Goal: Find specific page/section

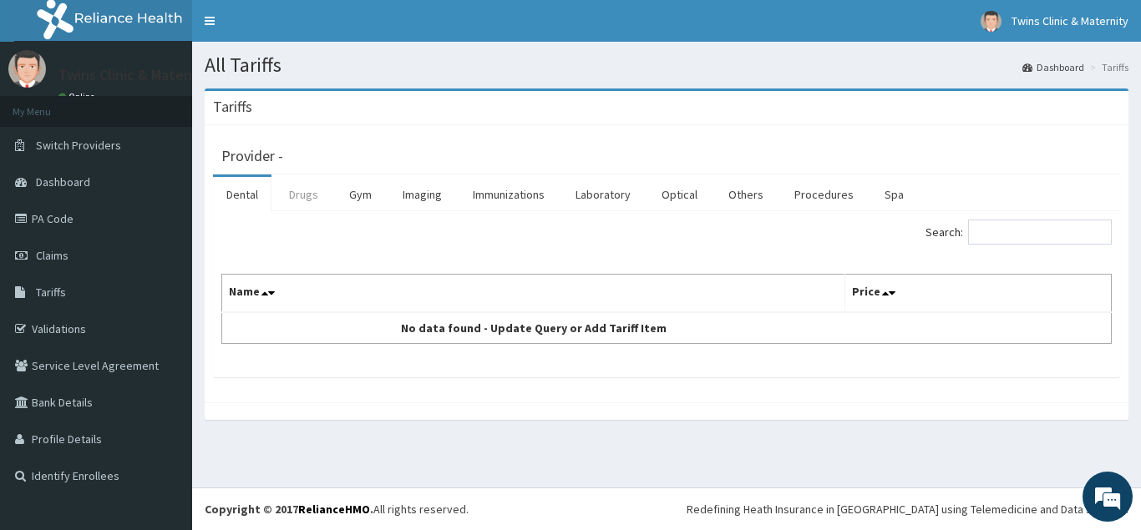
click at [312, 196] on link "Drugs" at bounding box center [304, 194] width 56 height 35
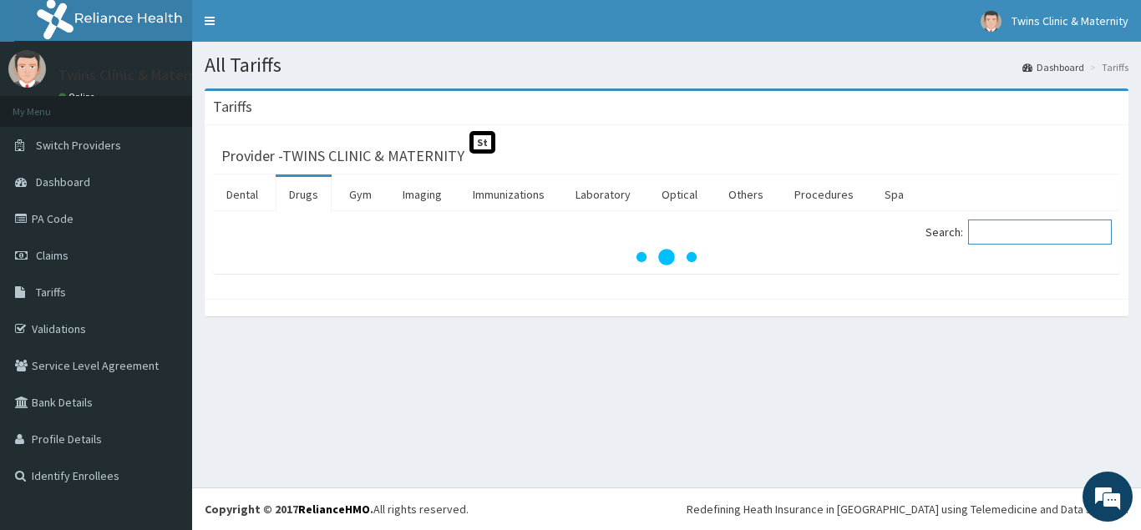
drag, startPoint x: 1007, startPoint y: 231, endPoint x: 992, endPoint y: 221, distance: 18.1
click at [1007, 229] on input "Search:" at bounding box center [1040, 232] width 144 height 25
type input "COUGH"
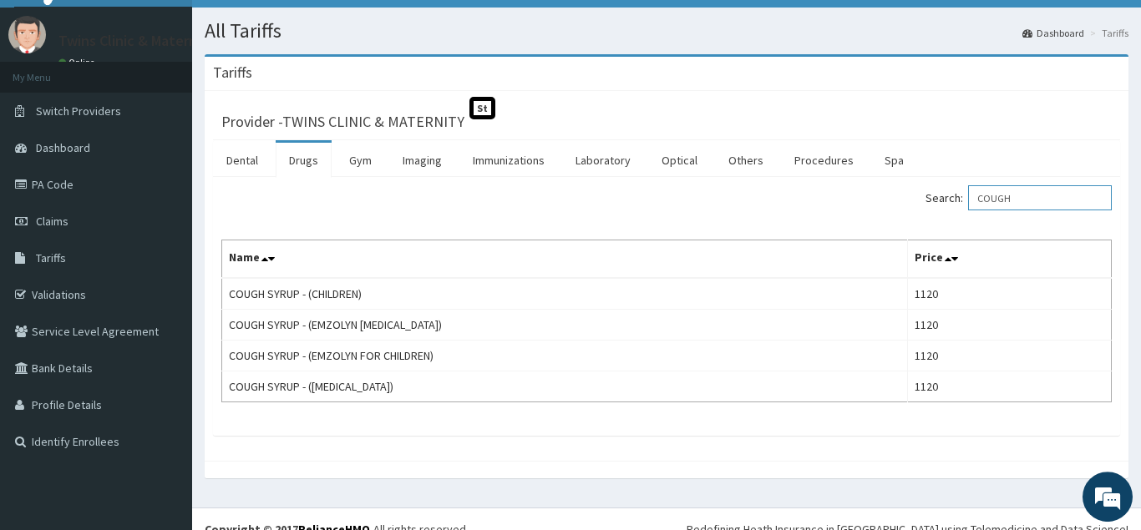
scroll to position [55, 0]
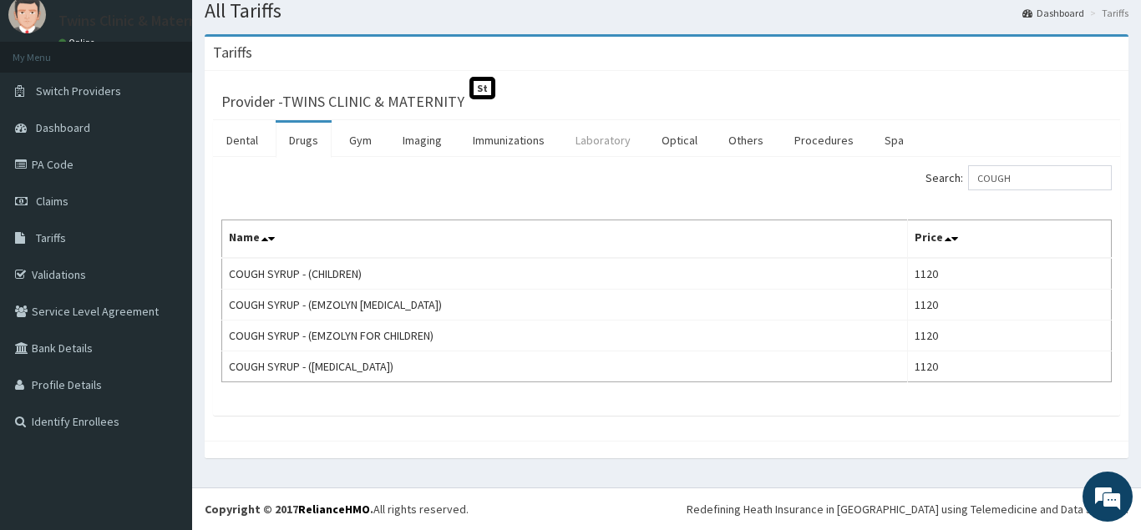
click at [583, 153] on link "Laboratory" at bounding box center [603, 140] width 82 height 35
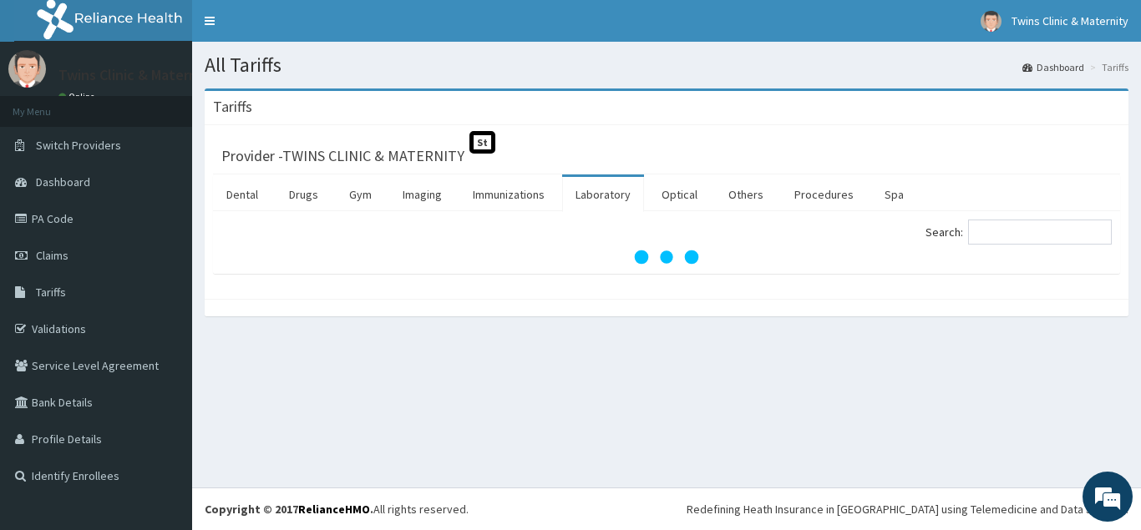
scroll to position [0, 0]
click at [1013, 237] on input "Search:" at bounding box center [1040, 232] width 144 height 25
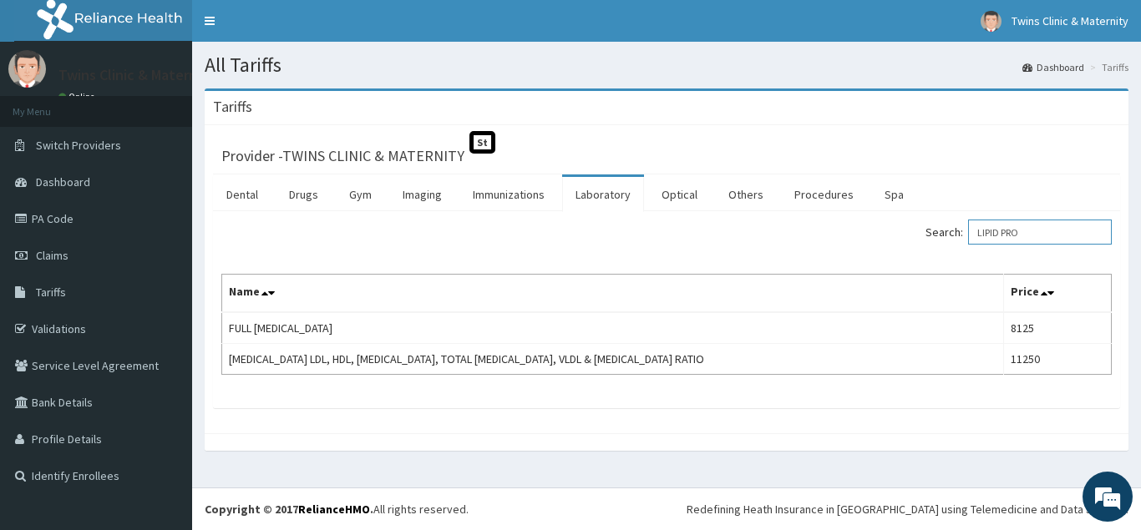
drag, startPoint x: 1042, startPoint y: 235, endPoint x: 1001, endPoint y: 240, distance: 42.1
click at [1001, 240] on input "LIPID PRO" at bounding box center [1040, 232] width 144 height 25
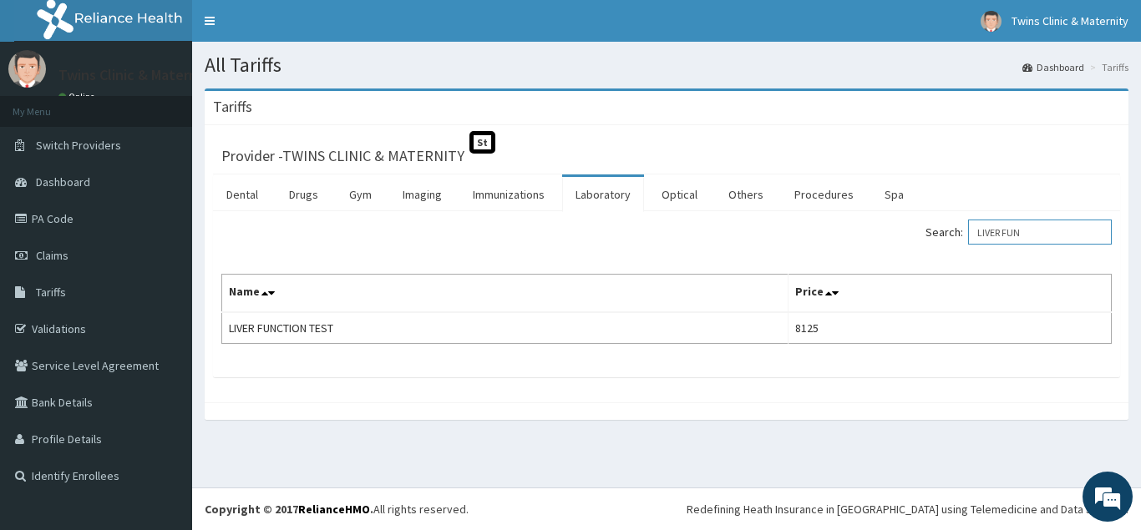
drag, startPoint x: 1044, startPoint y: 228, endPoint x: 970, endPoint y: 245, distance: 76.2
click at [971, 245] on input "LIVER FUN" at bounding box center [1040, 232] width 144 height 25
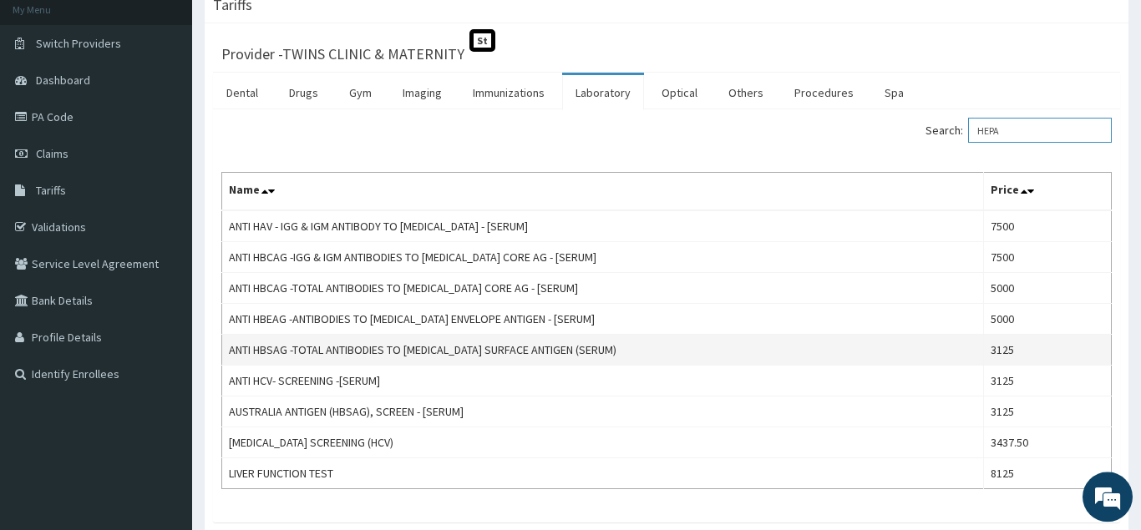
scroll to position [210, 0]
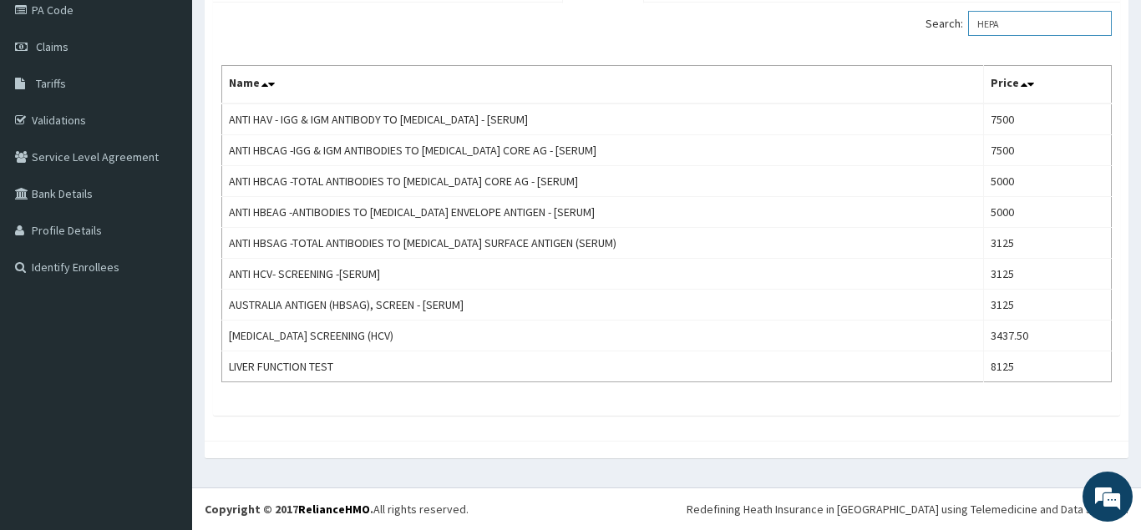
type input "HEPA"
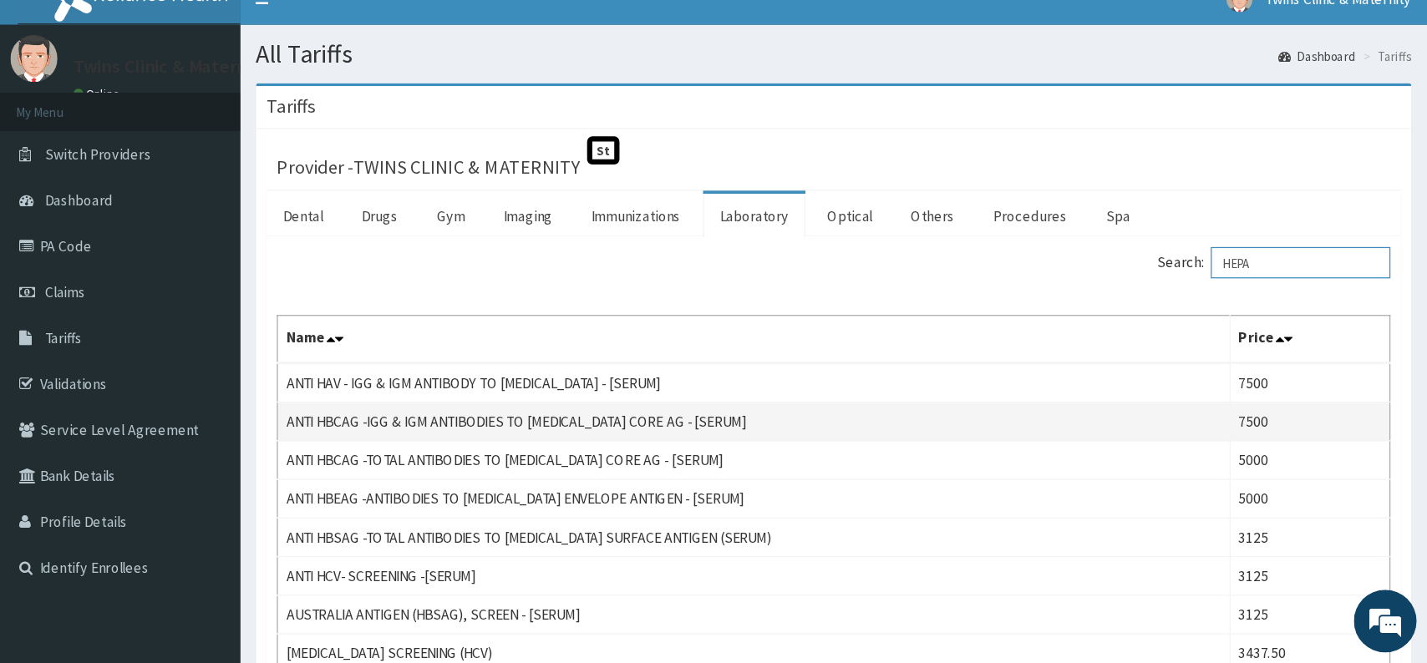
scroll to position [0, 0]
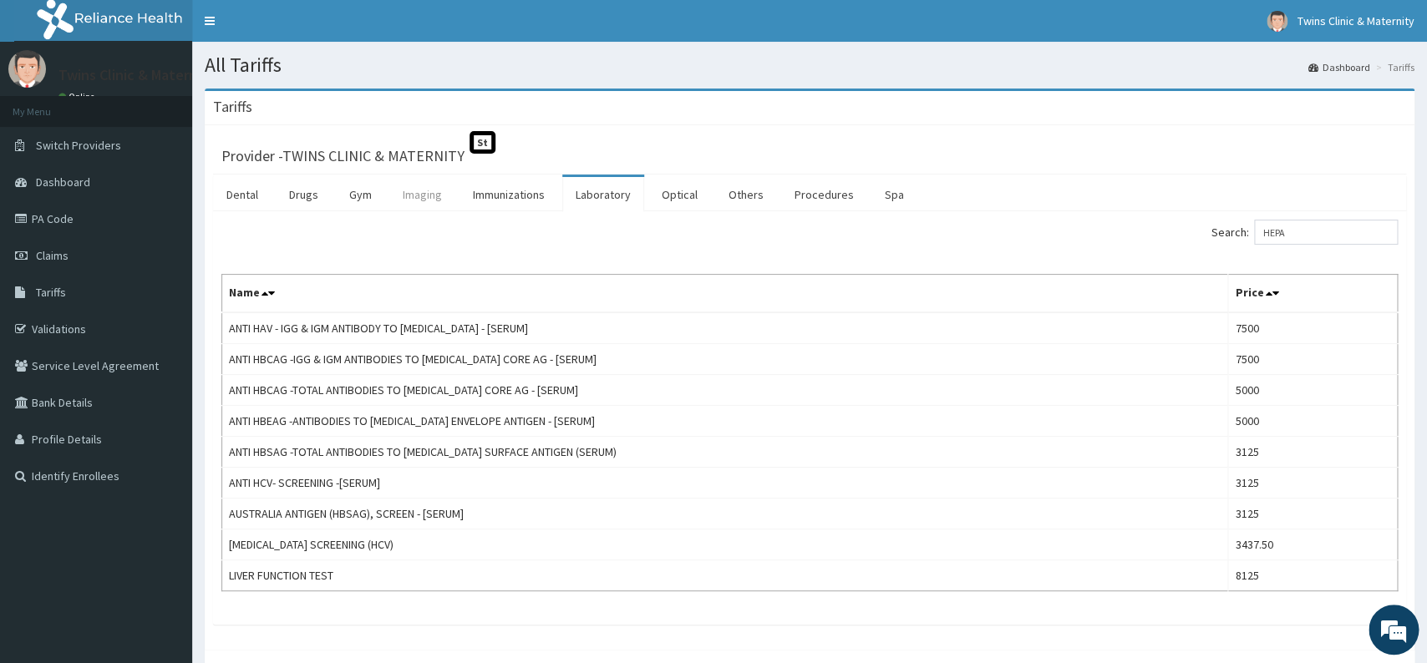
click at [417, 197] on link "Imaging" at bounding box center [422, 194] width 66 height 35
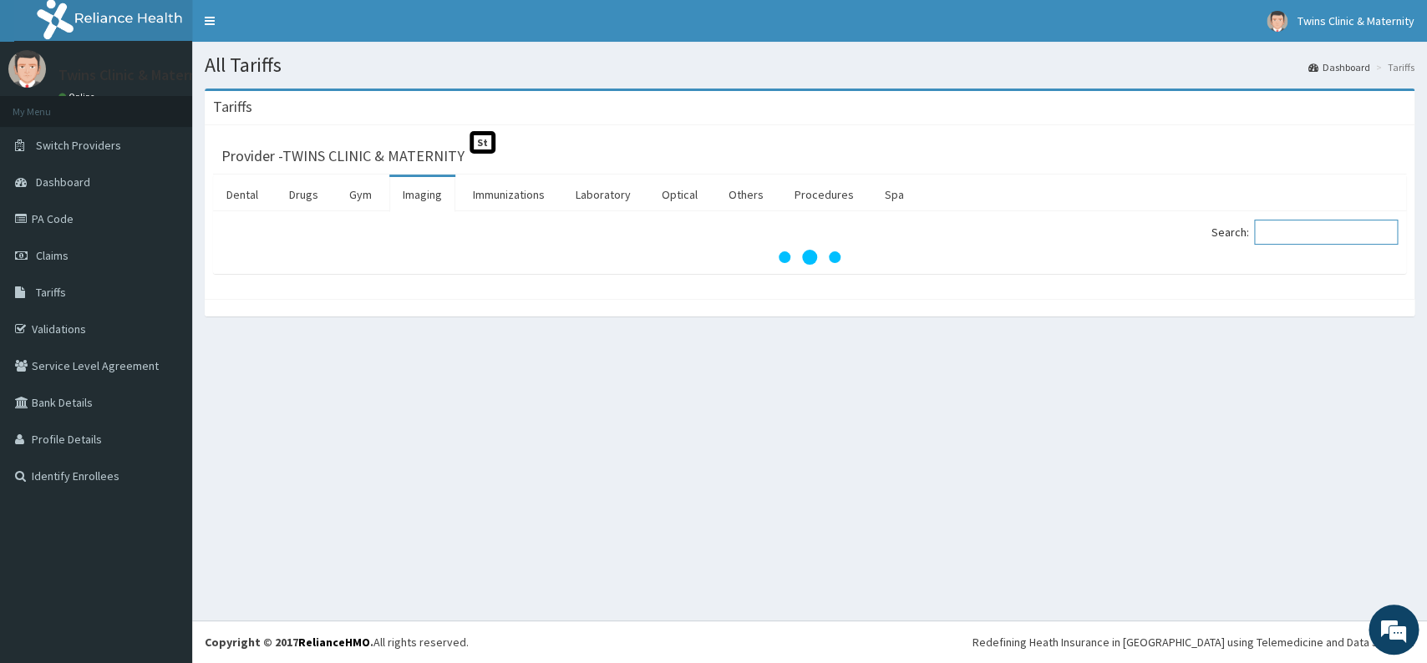
click at [1140, 237] on input "Search:" at bounding box center [1326, 232] width 144 height 25
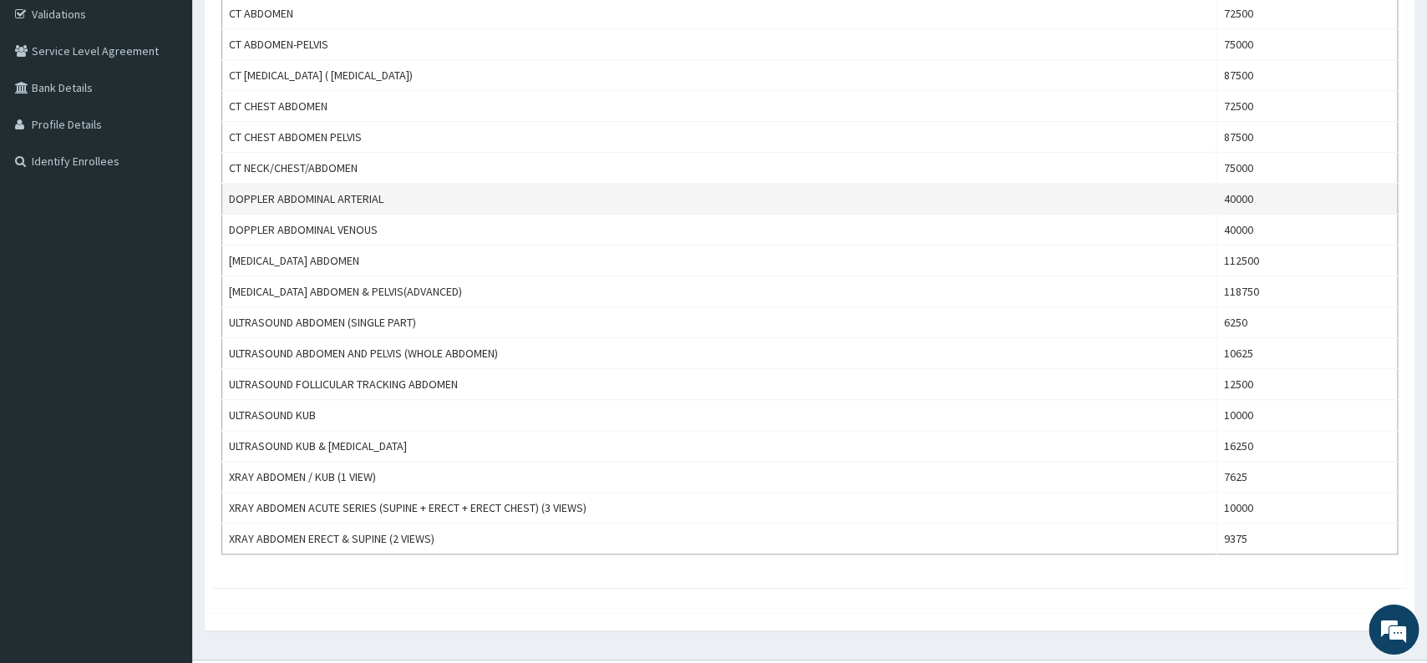
scroll to position [351, 0]
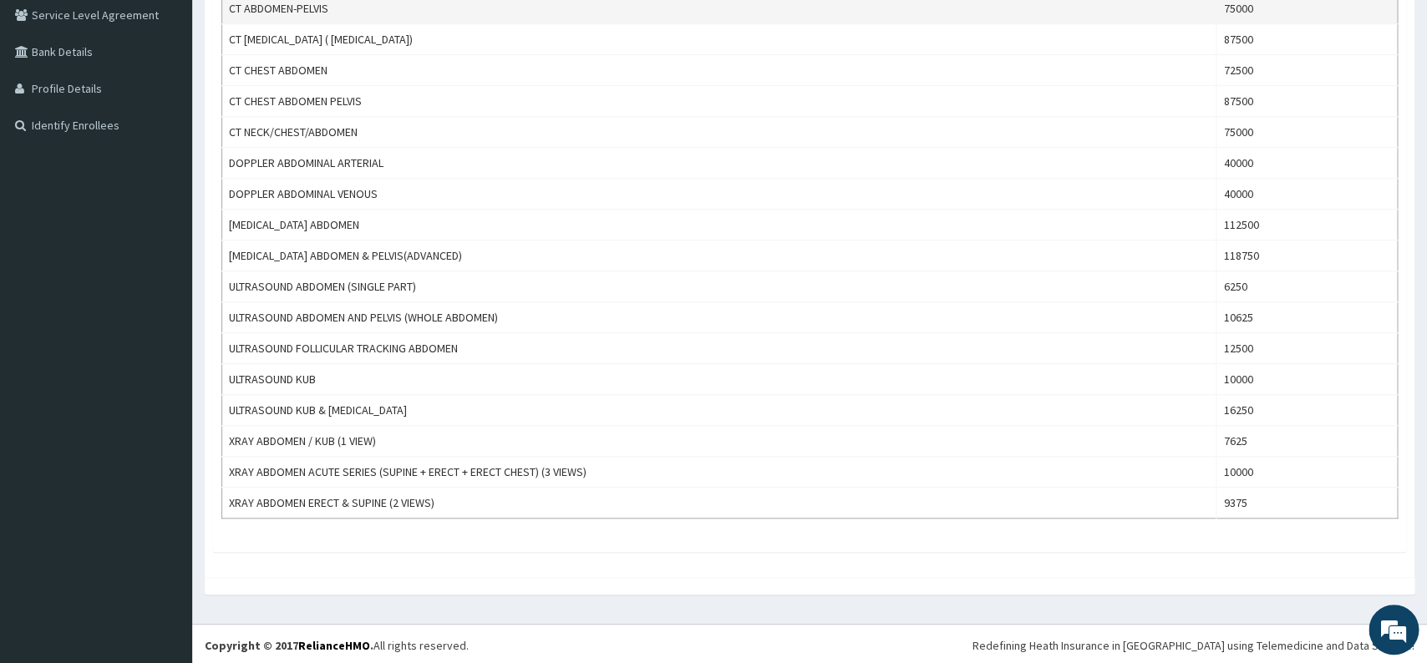
type input "ABDO"
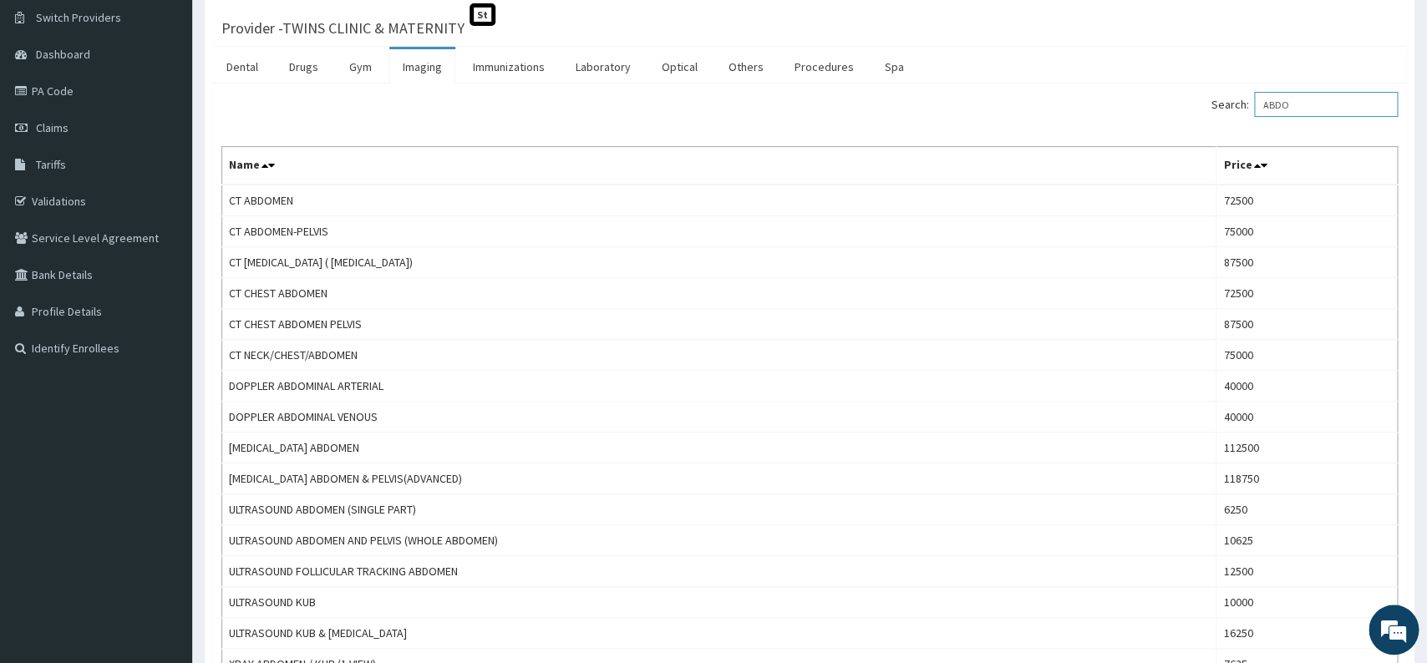
scroll to position [88, 0]
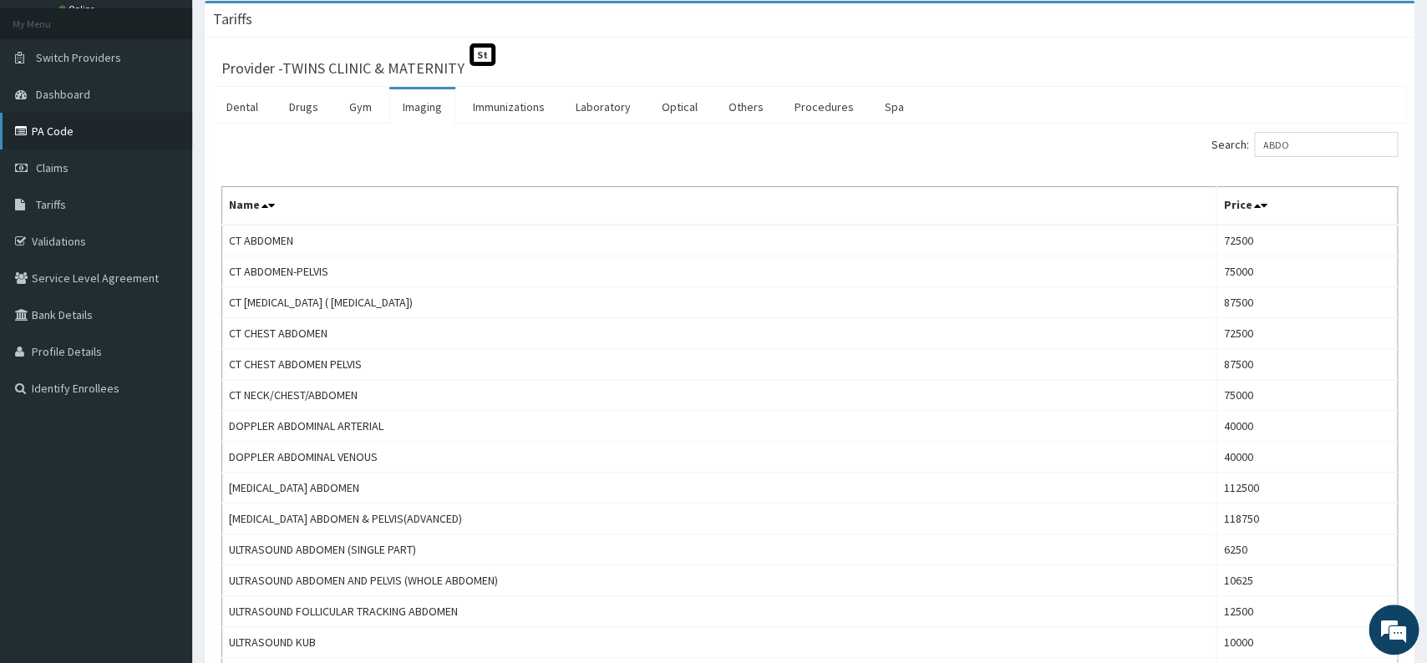
click at [58, 128] on link "PA Code" at bounding box center [96, 131] width 192 height 37
